Goal: Information Seeking & Learning: Understand process/instructions

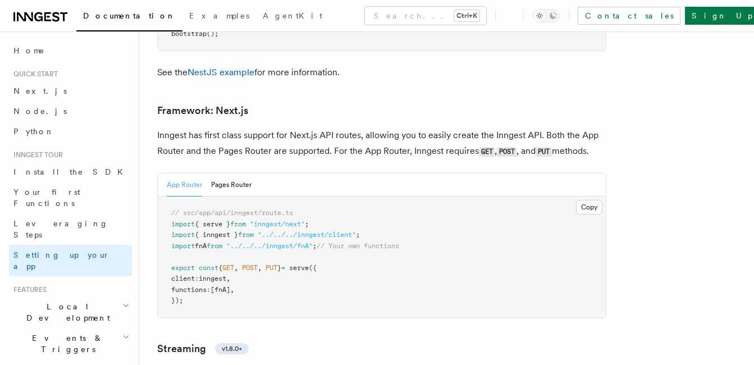
click at [463, 196] on pre "// src/app/api/inngest/route.ts import { serve } from "inngest/next" ; import {…" at bounding box center [382, 256] width 448 height 121
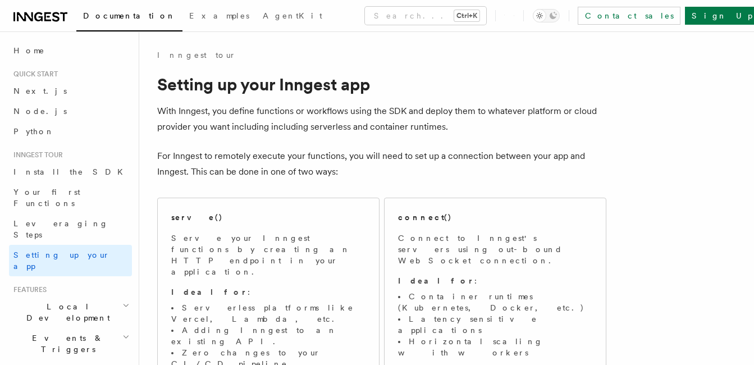
click at [491, 57] on div "Inngest tour" at bounding box center [381, 54] width 449 height 11
